Goal: Task Accomplishment & Management: Complete application form

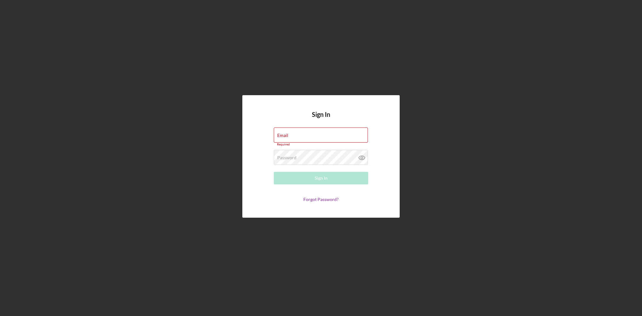
type input "[PERSON_NAME][EMAIL_ADDRESS][DOMAIN_NAME]"
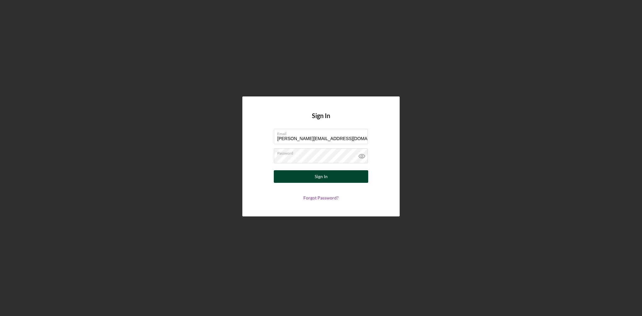
click at [330, 180] on button "Sign In" at bounding box center [321, 176] width 94 height 13
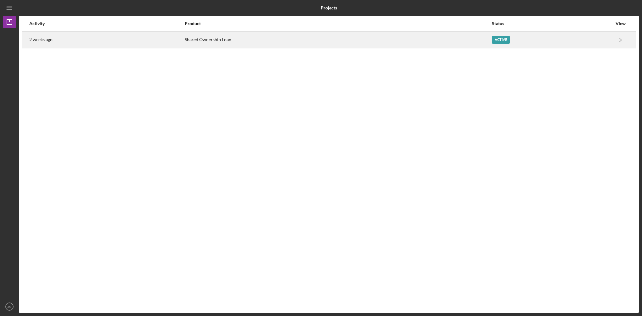
click at [44, 42] on div "2 weeks ago" at bounding box center [106, 40] width 155 height 16
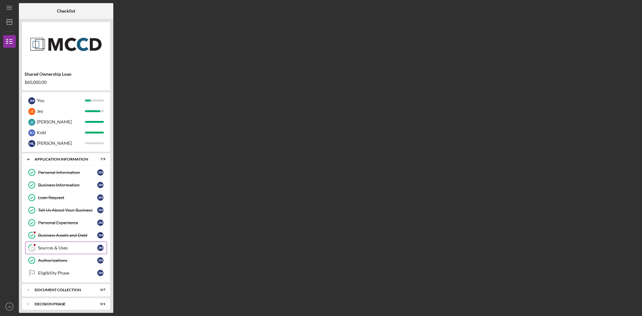
click at [54, 248] on div "Sources & Uses" at bounding box center [67, 248] width 59 height 5
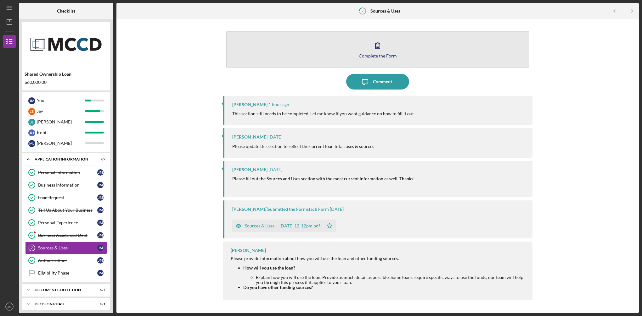
click at [377, 44] on icon "button" at bounding box center [378, 46] width 16 height 16
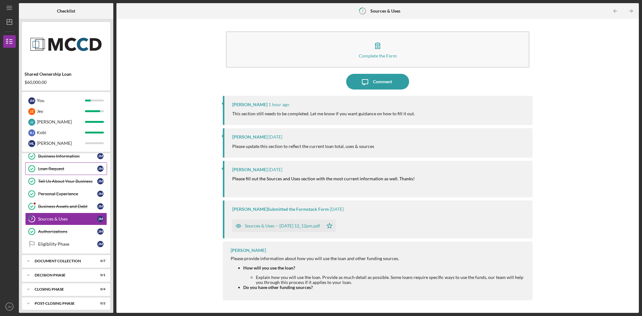
scroll to position [32, 0]
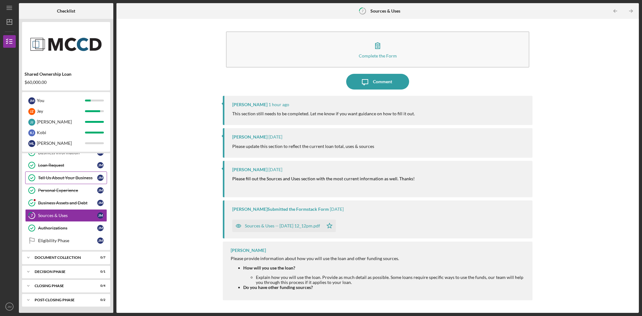
click at [55, 178] on div "Tell Us About Your Business" at bounding box center [67, 178] width 59 height 5
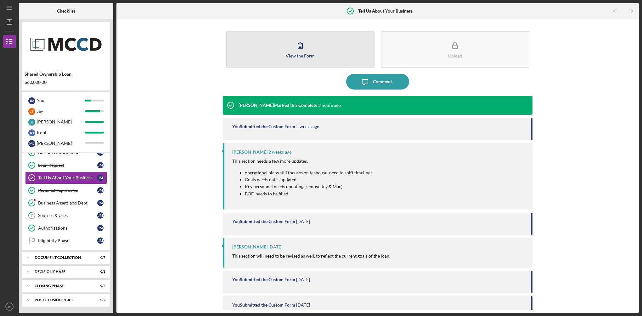
click at [299, 48] on icon "button" at bounding box center [300, 46] width 4 height 6
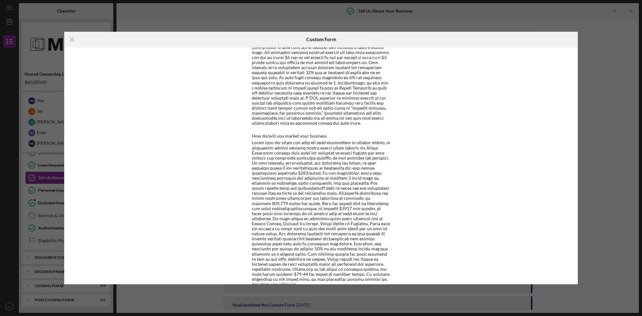
scroll to position [2105, 0]
click at [72, 38] on icon "Icon/Menu Close" at bounding box center [72, 40] width 16 height 16
